Goal: Find specific page/section: Find specific page/section

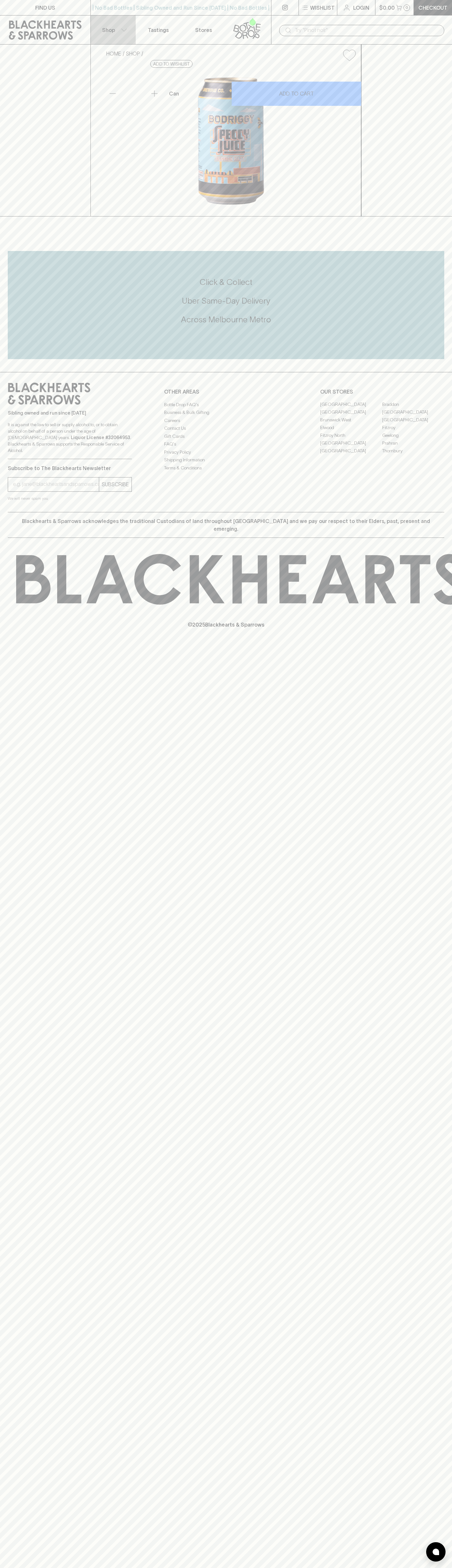
click at [94, 32] on button "Shop" at bounding box center [113, 29] width 45 height 29
click at [450, 49] on div at bounding box center [226, 784] width 452 height 1568
click at [298, 1567] on html "FIND US | No Bad Bottles | Sibling Owned and Run Since 2006 | No Bad Bottles | …" at bounding box center [226, 784] width 452 height 1568
click at [4, 1284] on div at bounding box center [226, 784] width 452 height 1568
click at [351, 447] on link "[GEOGRAPHIC_DATA]" at bounding box center [351, 443] width 62 height 8
